Goal: Task Accomplishment & Management: Manage account settings

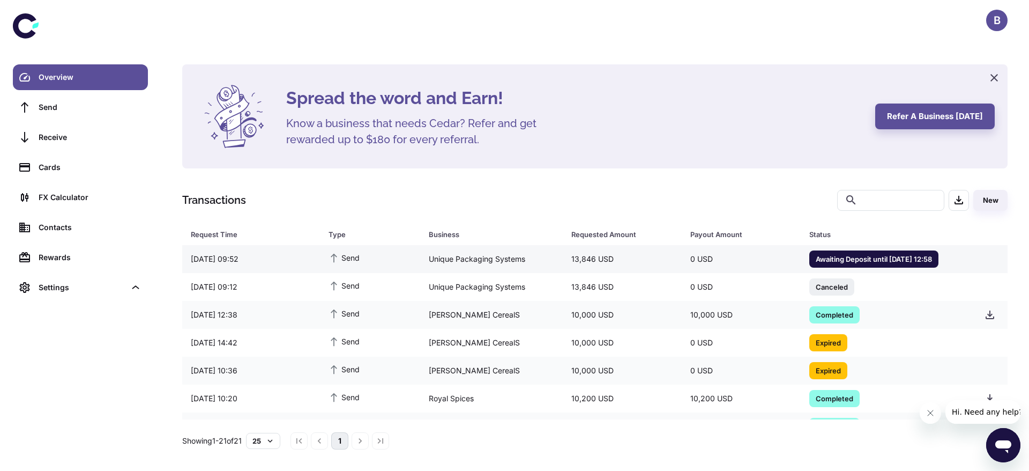
click at [509, 250] on div "Unique Packaging Systems" at bounding box center [491, 259] width 143 height 20
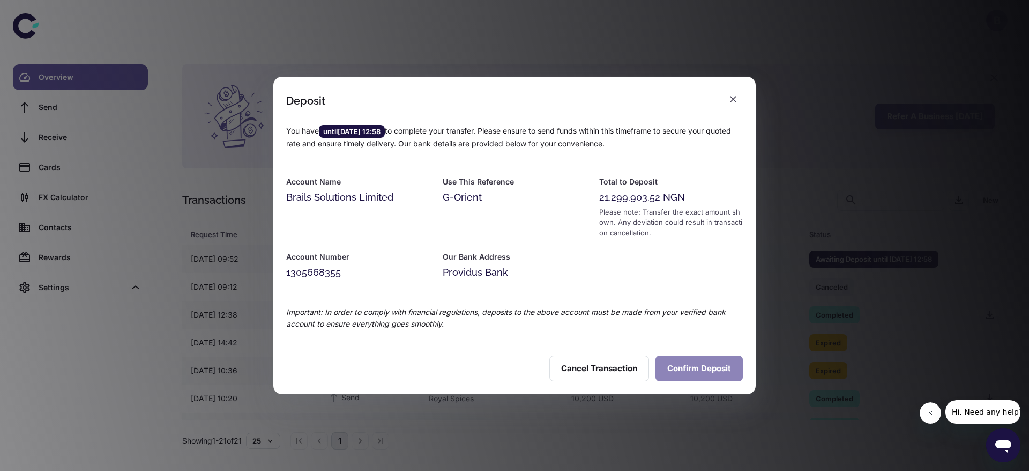
click at [703, 367] on button "Confirm Deposit" at bounding box center [699, 368] width 87 height 26
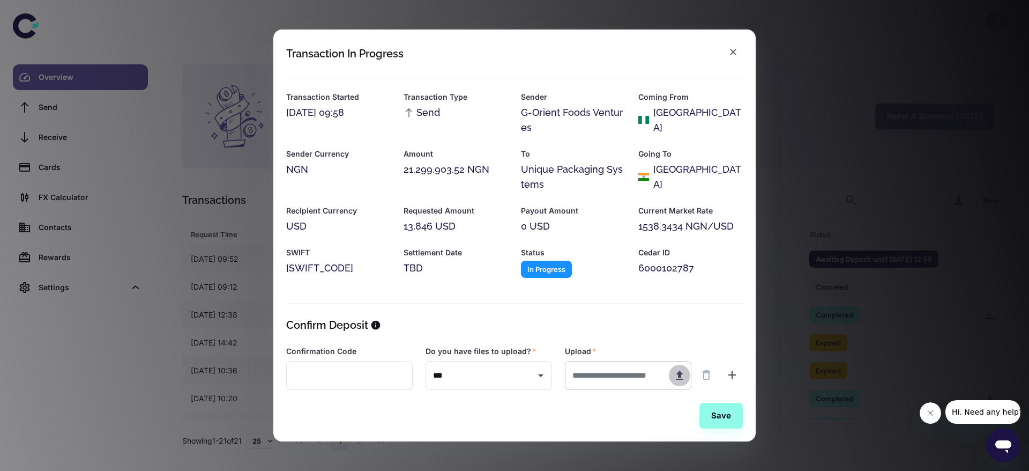
click at [672, 379] on button "button" at bounding box center [679, 374] width 21 height 21
type input "**********"
click at [733, 412] on button "Save" at bounding box center [721, 416] width 43 height 26
click at [190, 196] on div "Transaction In Progress Transaction Started 02/09/2025 09:58 Transaction Type S…" at bounding box center [514, 235] width 1029 height 471
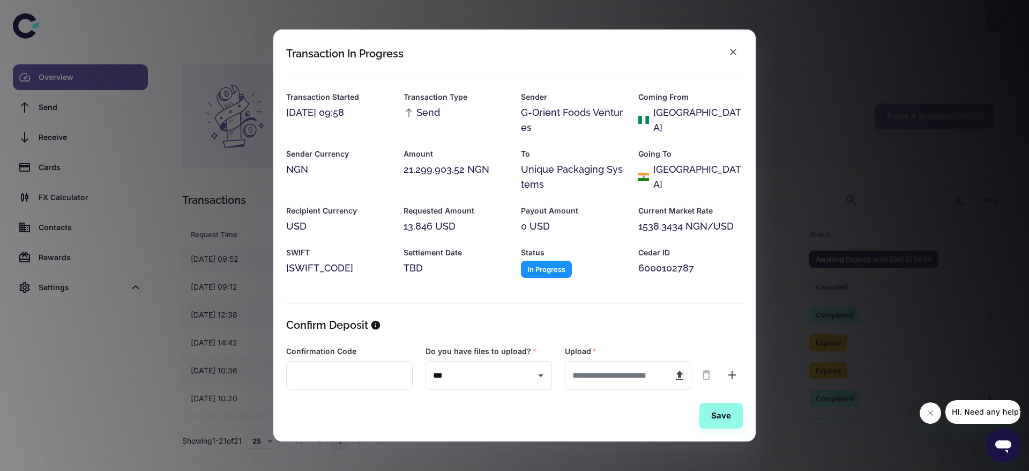
click at [118, 206] on div "Transaction In Progress Transaction Started 02/09/2025 09:58 Transaction Type S…" at bounding box center [514, 235] width 1029 height 471
click at [731, 50] on icon "button" at bounding box center [733, 52] width 11 height 11
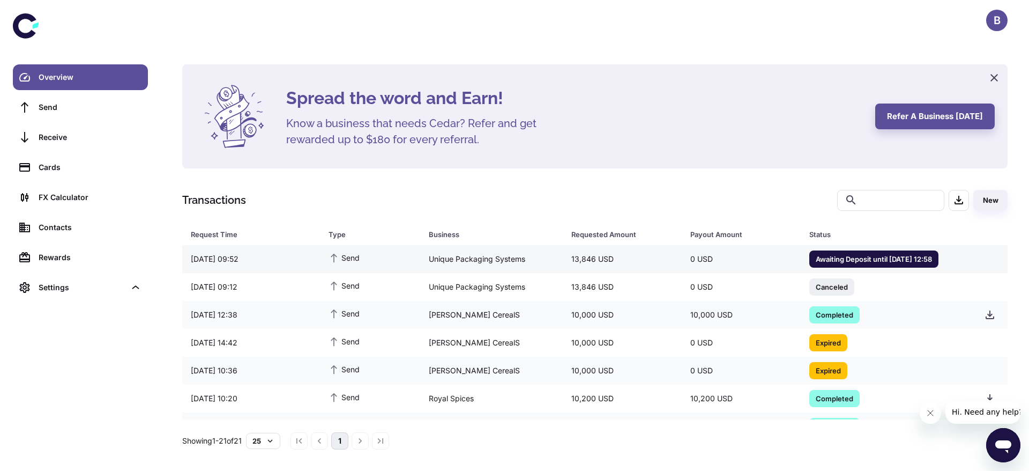
click at [563, 264] on div "13,846 USD" at bounding box center [622, 259] width 119 height 20
